Goal: Transaction & Acquisition: Purchase product/service

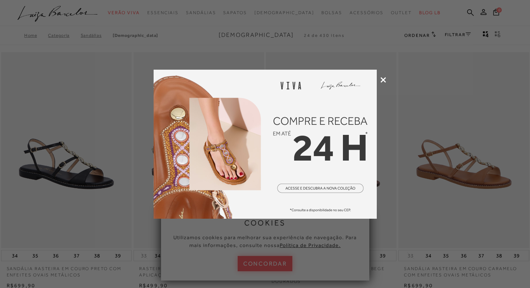
click at [382, 78] on icon at bounding box center [384, 80] width 6 height 6
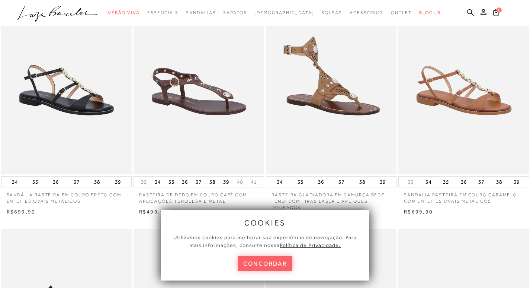
scroll to position [74, 0]
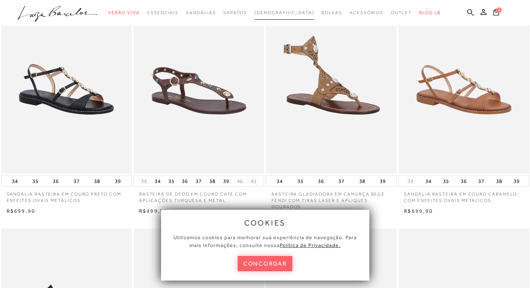
click at [275, 12] on span "[DEMOGRAPHIC_DATA]" at bounding box center [284, 12] width 60 height 5
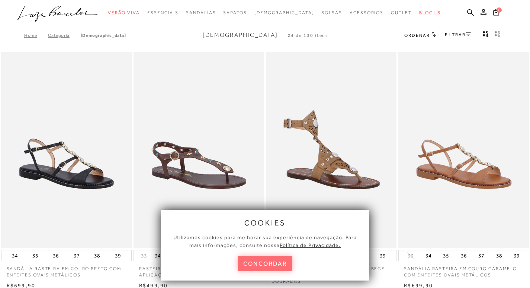
click at [276, 263] on button "concordar" at bounding box center [265, 263] width 55 height 15
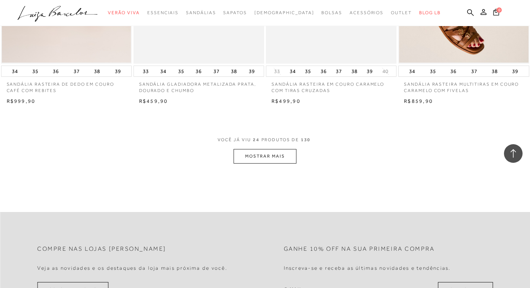
scroll to position [1413, 0]
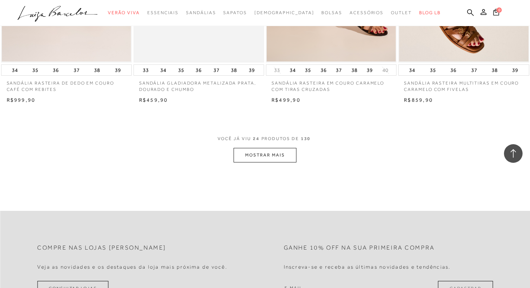
click at [276, 151] on button "MOSTRAR MAIS" at bounding box center [265, 155] width 62 height 15
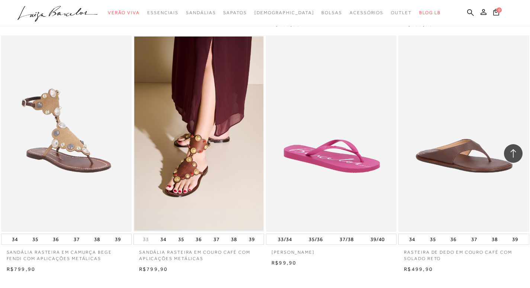
scroll to position [3013, 0]
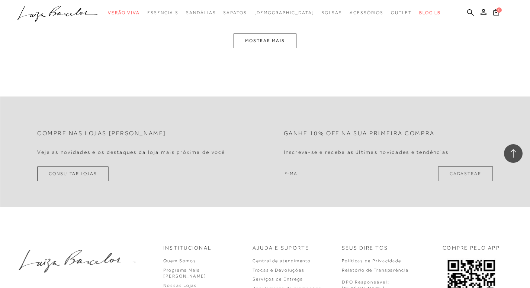
click at [277, 46] on button "MOSTRAR MAIS" at bounding box center [265, 40] width 62 height 15
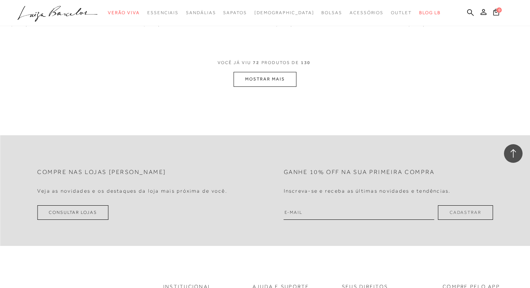
scroll to position [4405, 0]
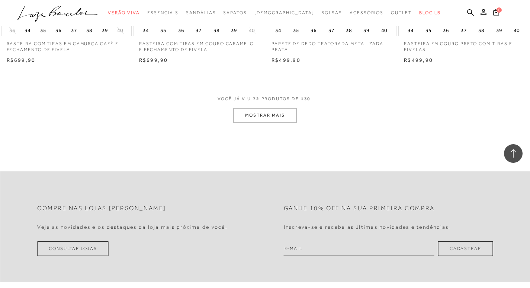
click at [272, 112] on button "MOSTRAR MAIS" at bounding box center [265, 115] width 62 height 15
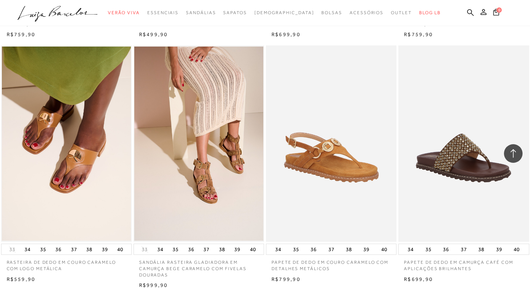
scroll to position [5818, 0]
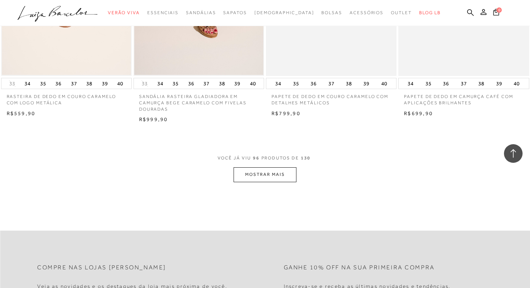
click at [254, 174] on button "MOSTRAR MAIS" at bounding box center [265, 174] width 62 height 15
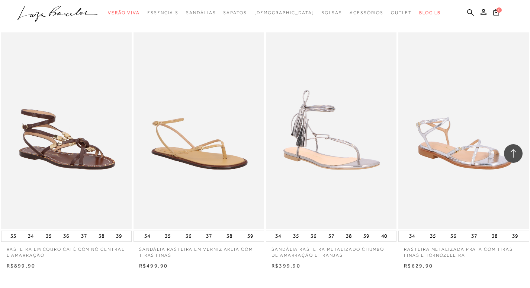
scroll to position [7343, 0]
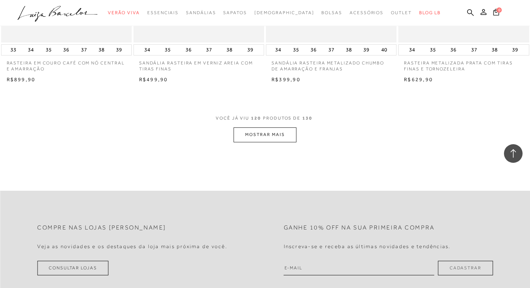
click at [286, 130] on button "MOSTRAR MAIS" at bounding box center [265, 134] width 62 height 15
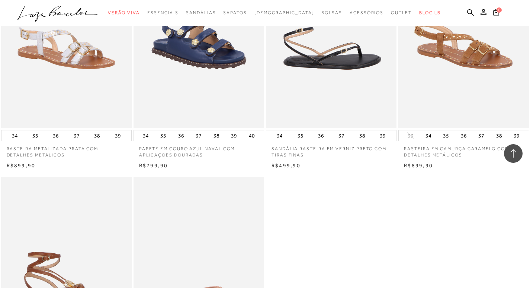
scroll to position [7938, 0]
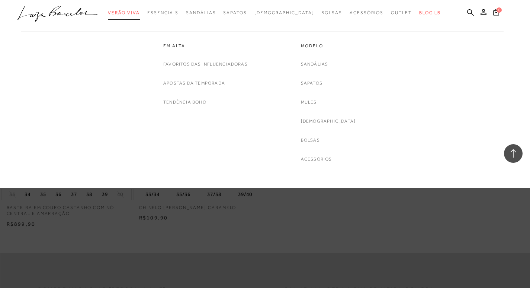
click at [140, 11] on span "Verão Viva" at bounding box center [124, 12] width 32 height 5
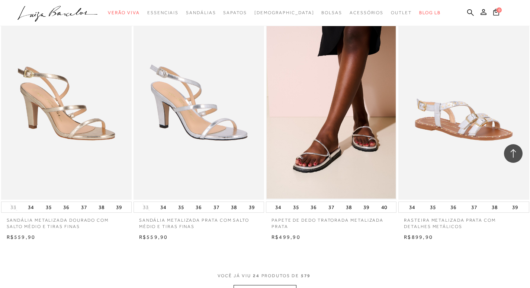
scroll to position [1302, 0]
